Goal: Information Seeking & Learning: Find specific fact

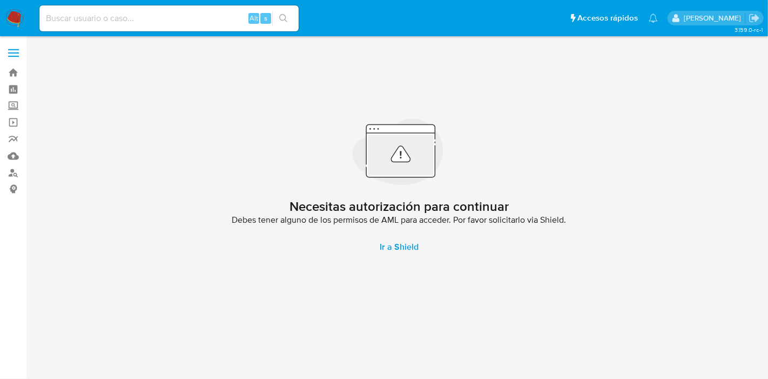
click at [174, 23] on input at bounding box center [168, 18] width 259 height 14
click at [174, 22] on input at bounding box center [168, 18] width 259 height 14
type input "1003621161"
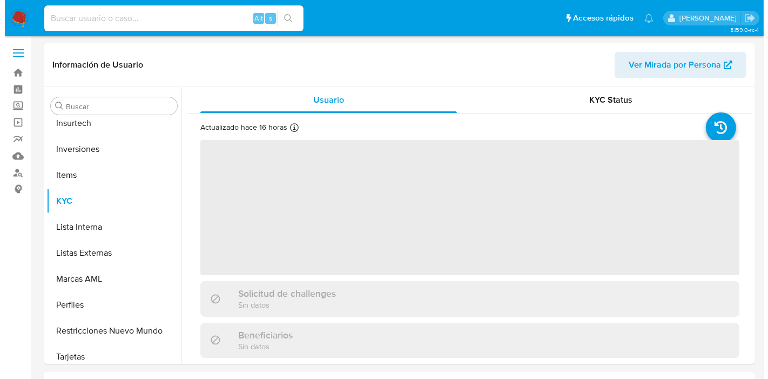
scroll to position [508, 0]
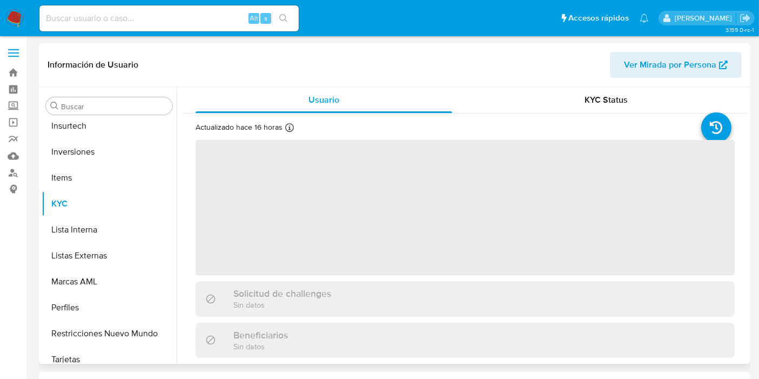
scroll to position [508, 0]
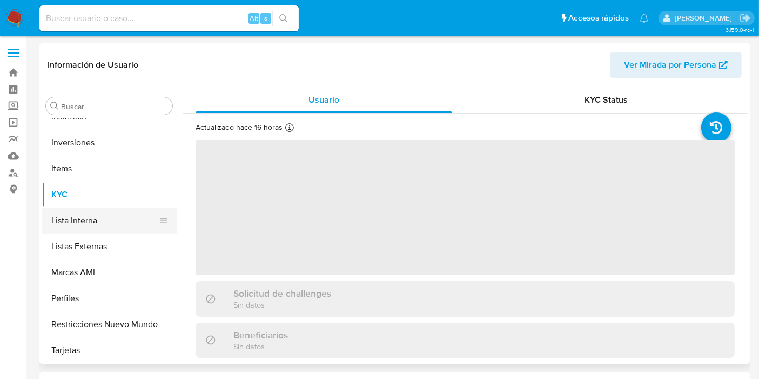
select select "10"
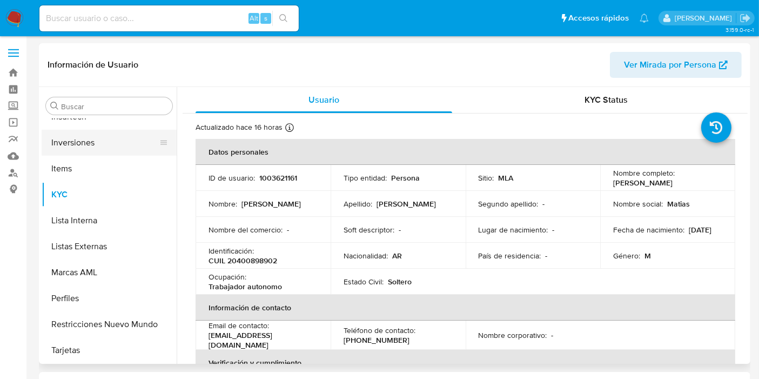
click at [83, 144] on button "Inversiones" at bounding box center [105, 143] width 126 height 26
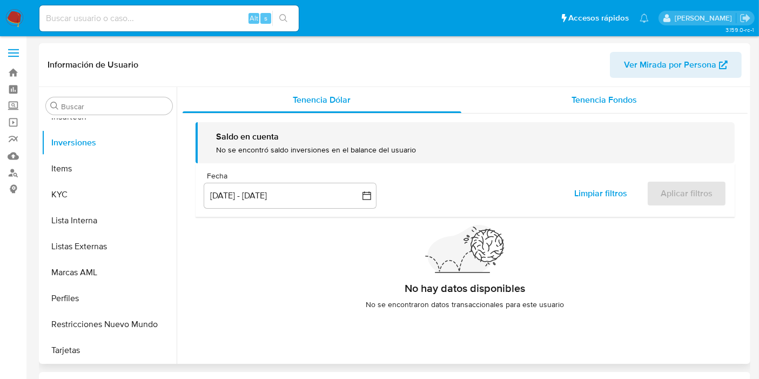
click at [534, 96] on div "Tenencia Fondos" at bounding box center [604, 100] width 286 height 26
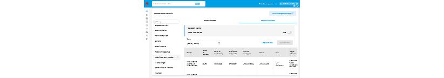
scroll to position [328, 0]
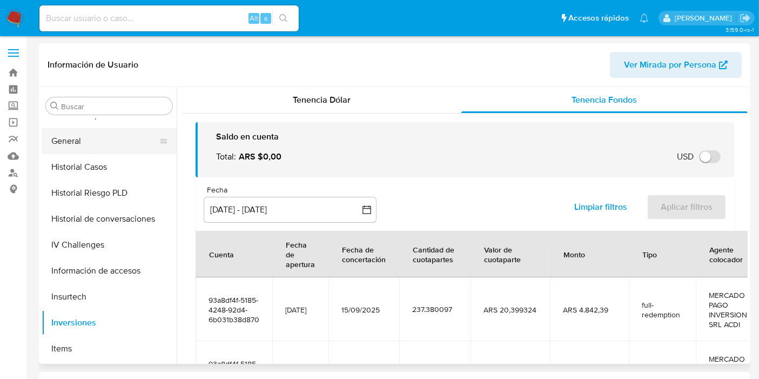
click at [77, 138] on button "General" at bounding box center [105, 141] width 126 height 26
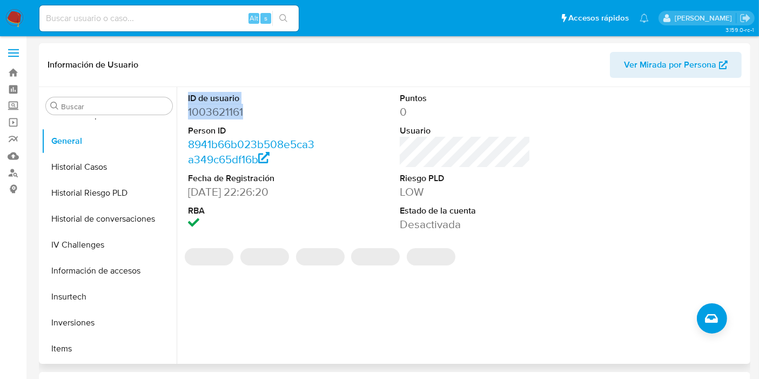
drag, startPoint x: 260, startPoint y: 110, endPoint x: 184, endPoint y: 99, distance: 76.8
click at [184, 99] on div "ID de usuario 1003621161 Person ID 8941b66b023b508e5ca3a349c65df16b Fecha de Re…" at bounding box center [253, 162] width 141 height 150
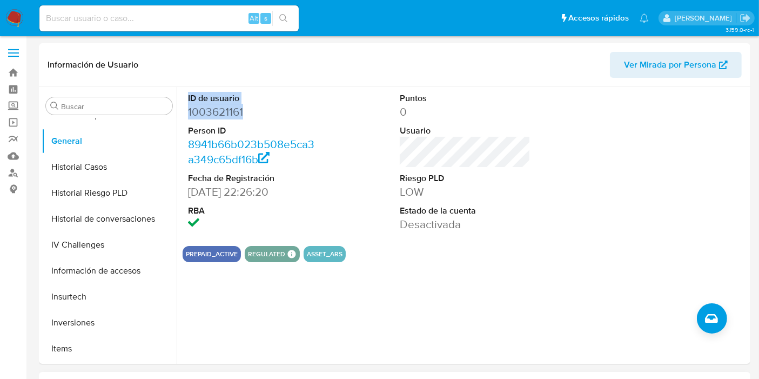
copy dl "ID de usuario 1003621161"
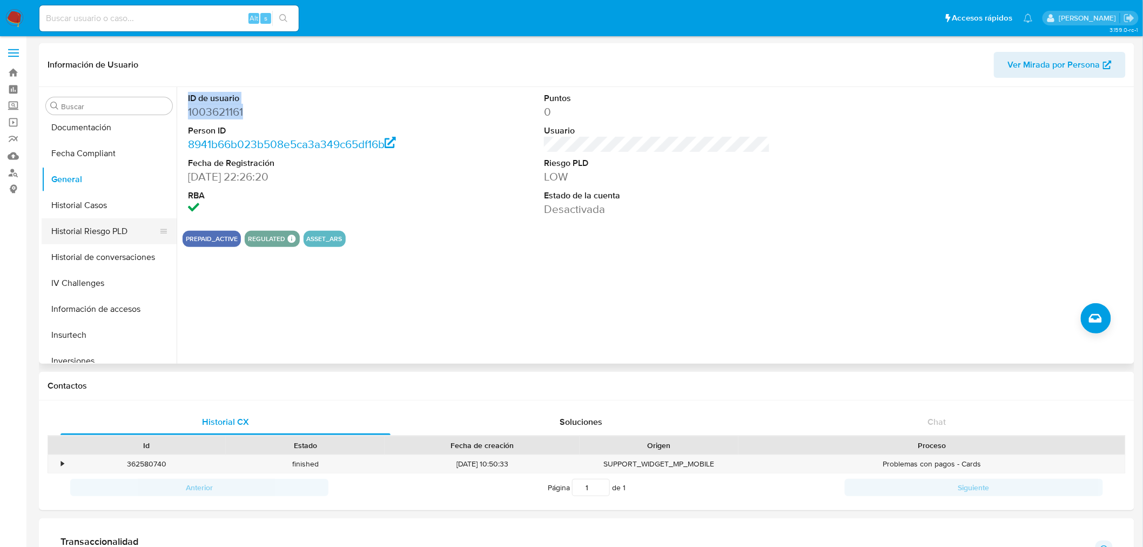
scroll to position [268, 0]
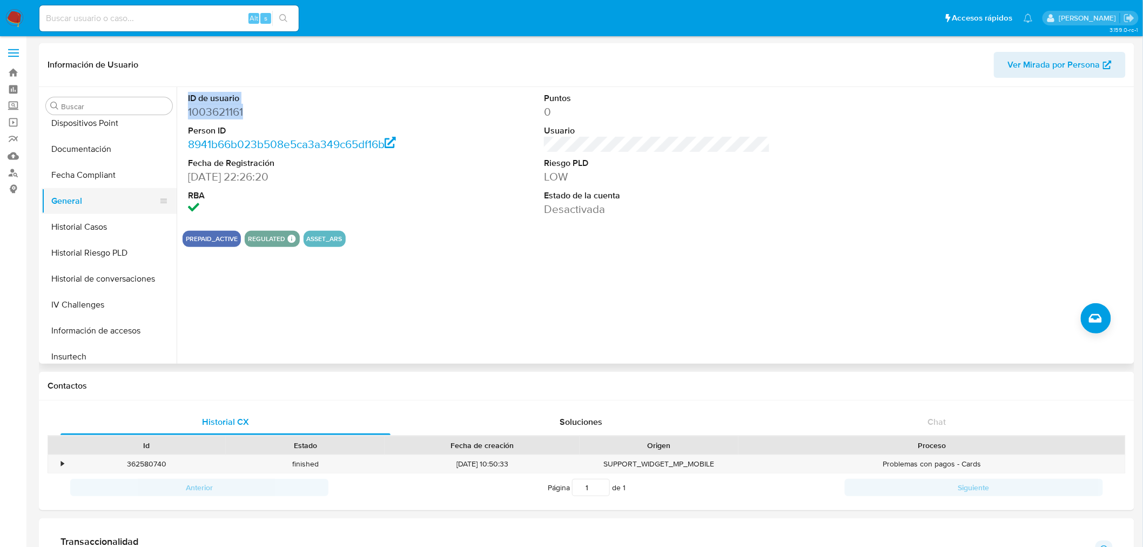
drag, startPoint x: 83, startPoint y: 147, endPoint x: 82, endPoint y: 190, distance: 42.2
click at [83, 148] on button "Documentación" at bounding box center [109, 149] width 135 height 26
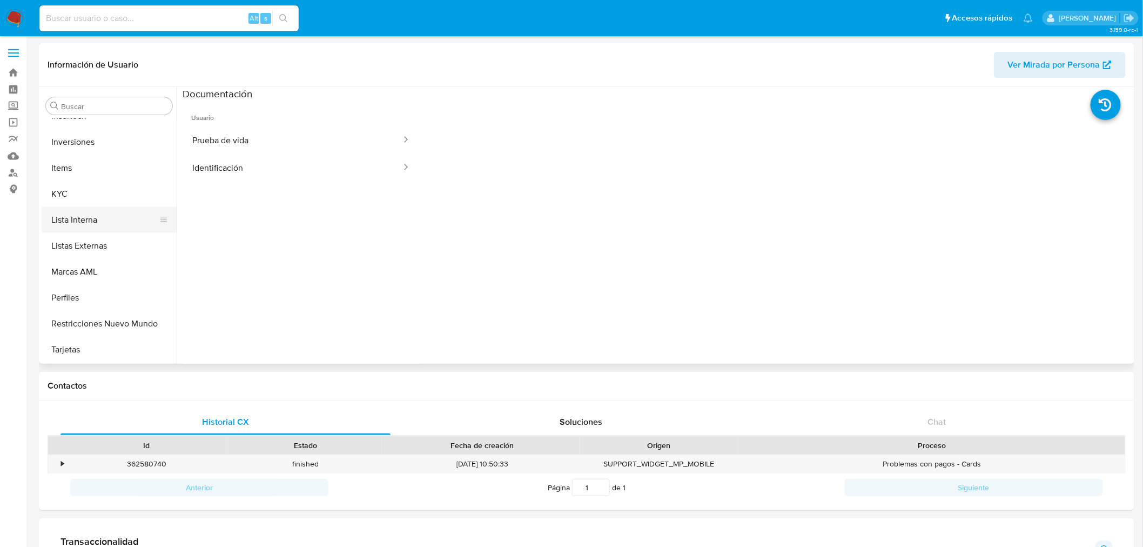
scroll to position [508, 0]
click at [72, 151] on button "Inversiones" at bounding box center [105, 142] width 126 height 26
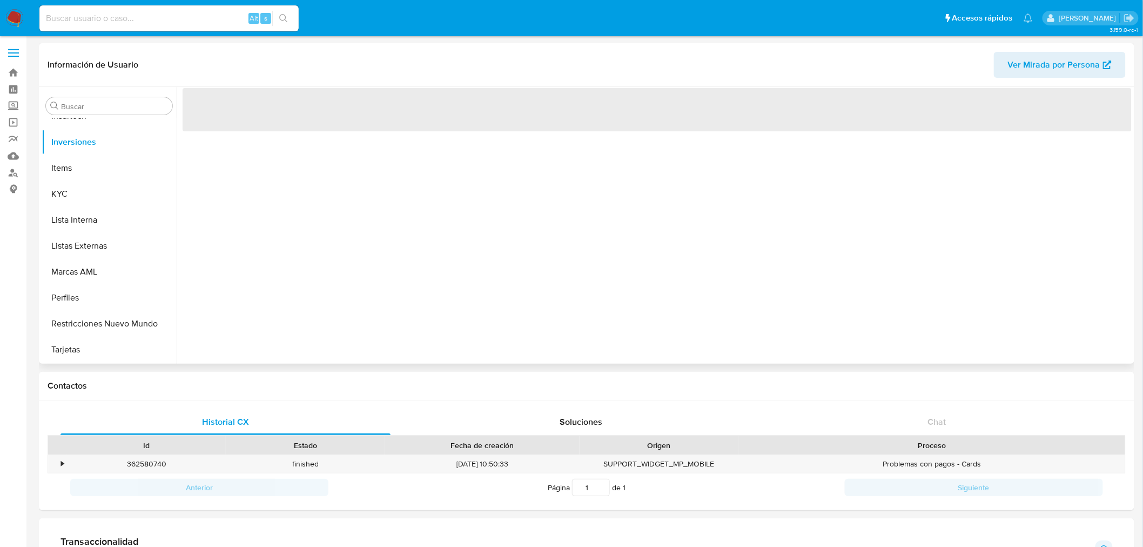
scroll to position [508, 0]
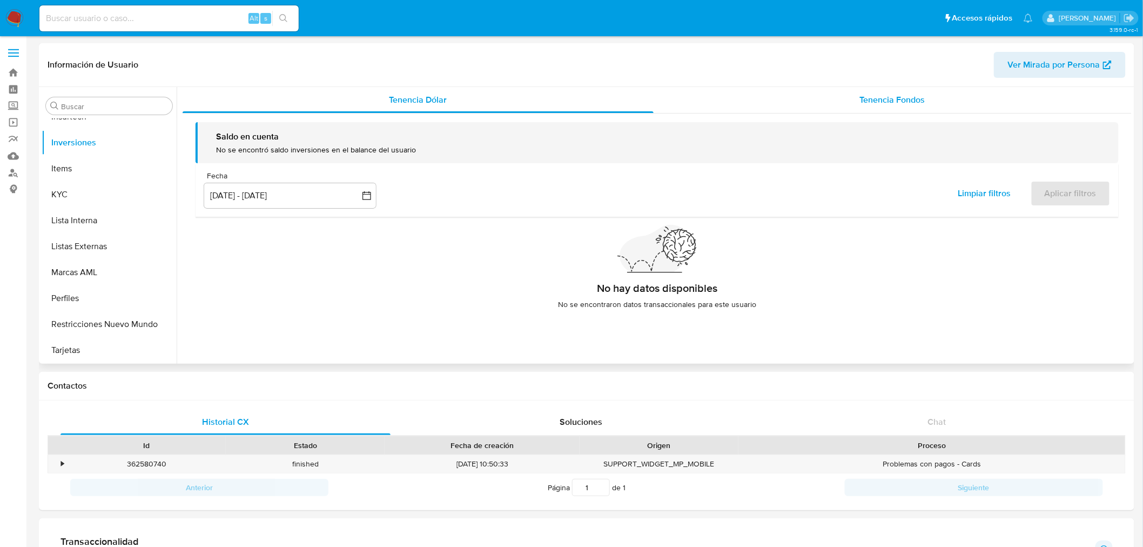
click at [767, 96] on div "Tenencia Fondos" at bounding box center [892, 100] width 479 height 26
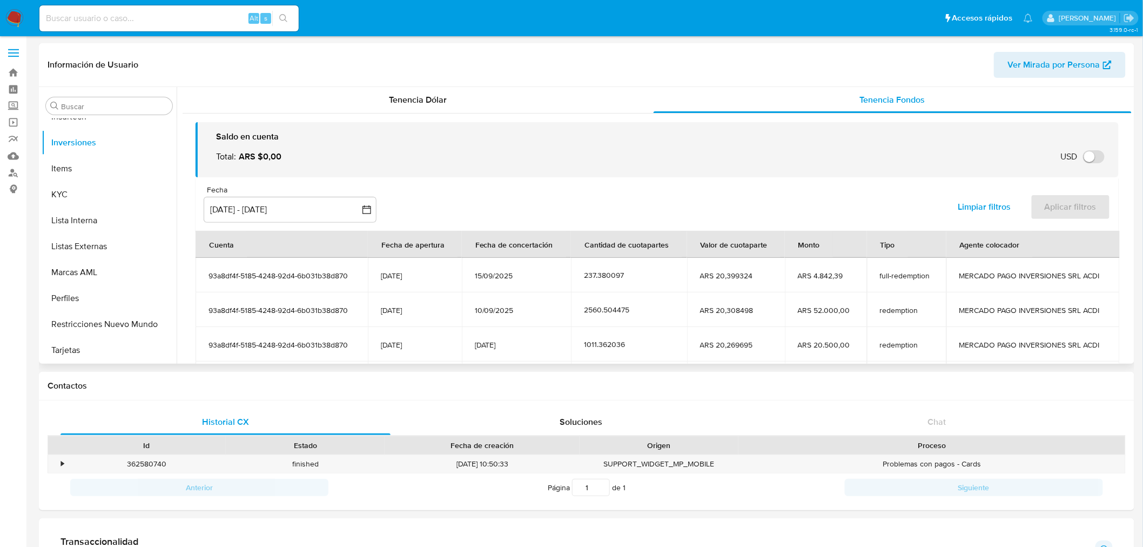
drag, startPoint x: 349, startPoint y: 275, endPoint x: 208, endPoint y: 274, distance: 141.0
click at [208, 274] on span "93a8df4f-5185-4248-92d4-6b031b38d870" at bounding box center [281, 276] width 146 height 10
